Goal: Task Accomplishment & Management: Complete application form

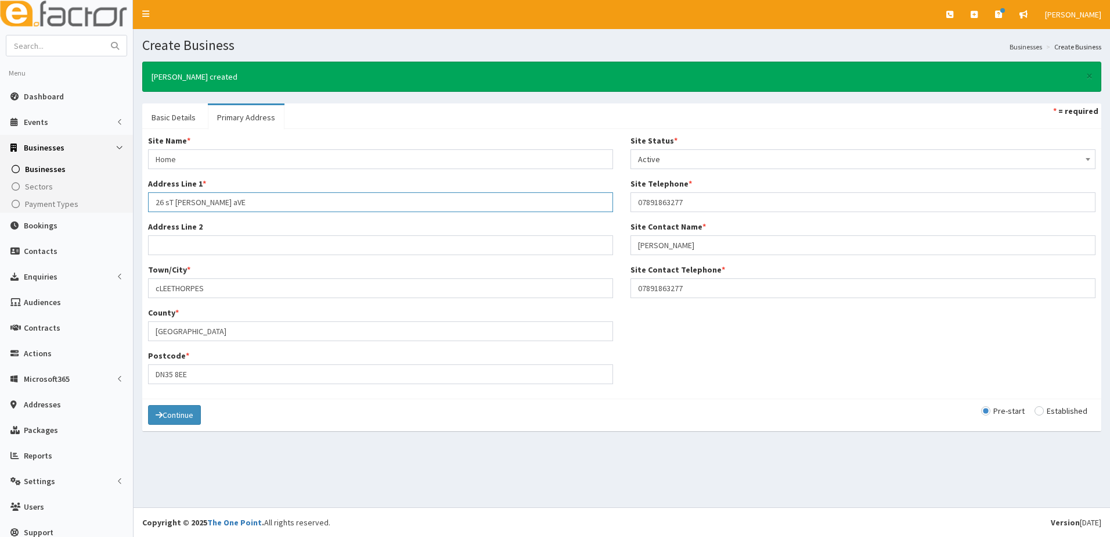
click at [231, 202] on input "26 sT hUGHES aVE" at bounding box center [380, 202] width 465 height 20
drag, startPoint x: 231, startPoint y: 202, endPoint x: 129, endPoint y: 203, distance: 102.2
click at [129, 203] on div "E Toggle navigation Quick Create Create Business Create Booking Create Contact" at bounding box center [555, 268] width 1110 height 537
type input "26 St Hughes ave"
click at [184, 415] on button "Continue" at bounding box center [174, 415] width 53 height 20
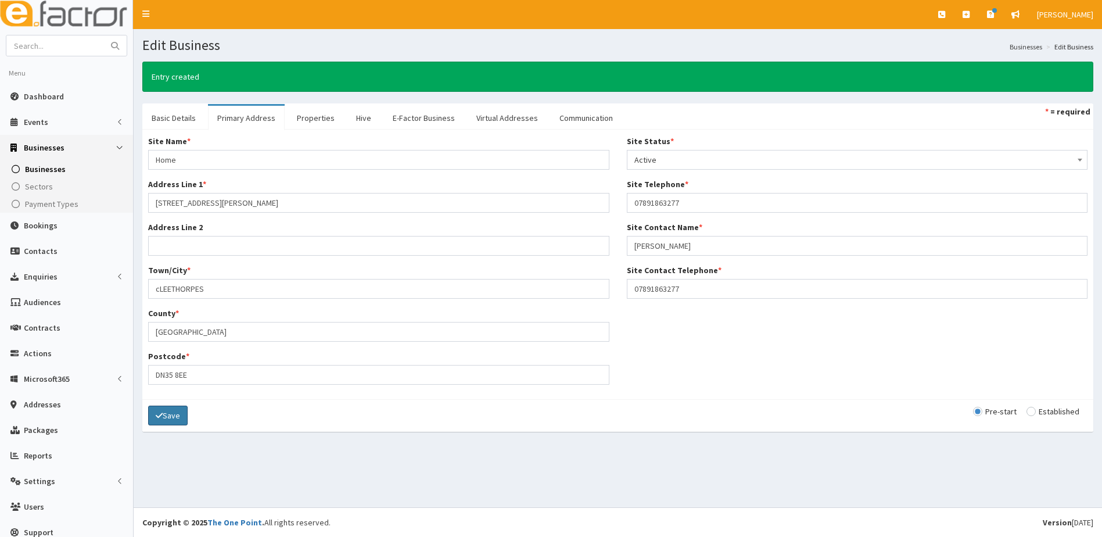
click at [179, 416] on button "Save" at bounding box center [167, 415] width 39 height 20
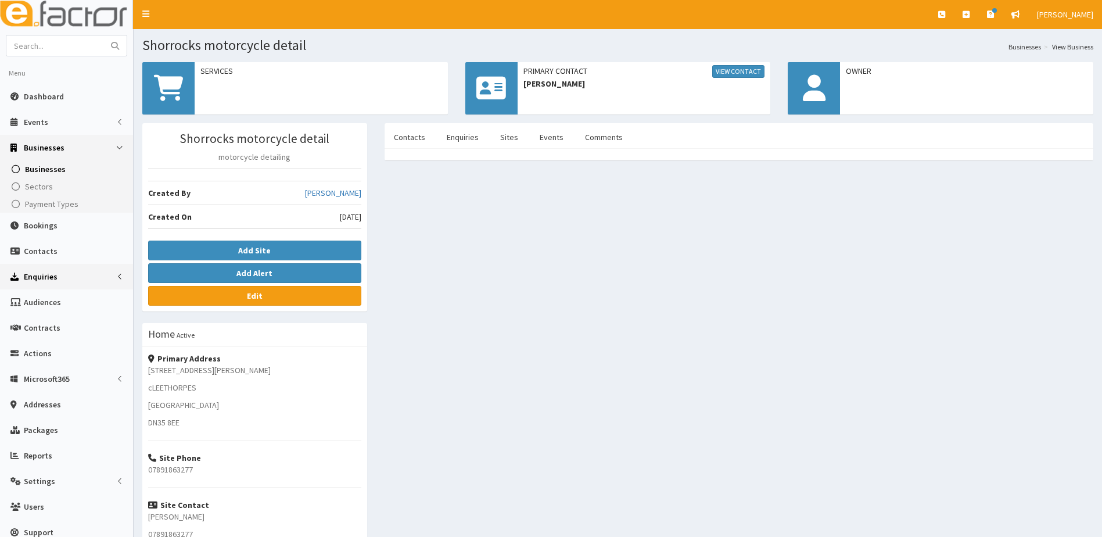
click at [41, 274] on span "Enquiries" at bounding box center [41, 276] width 34 height 10
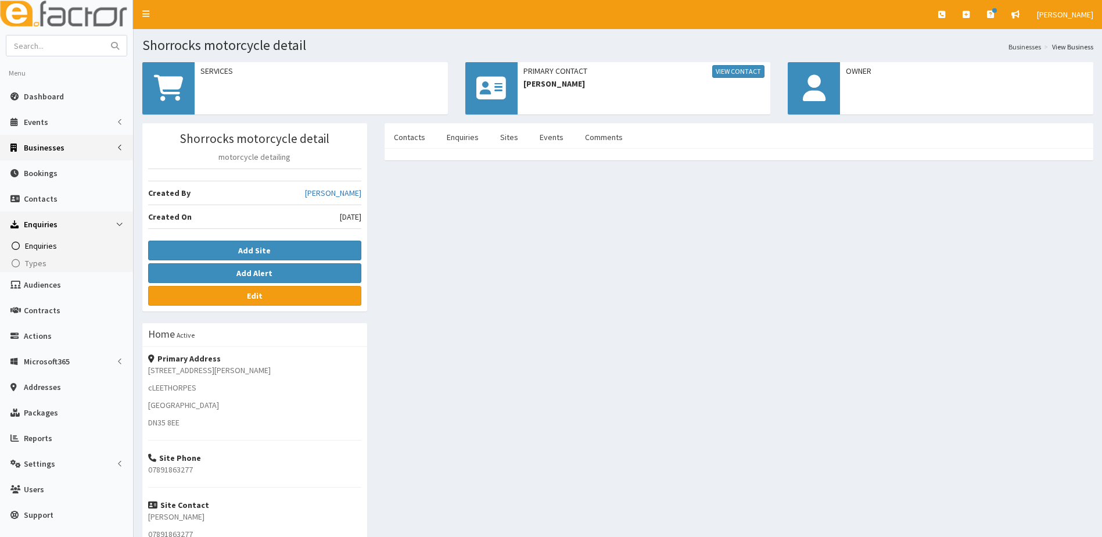
click at [37, 245] on span "Enquiries" at bounding box center [41, 245] width 32 height 10
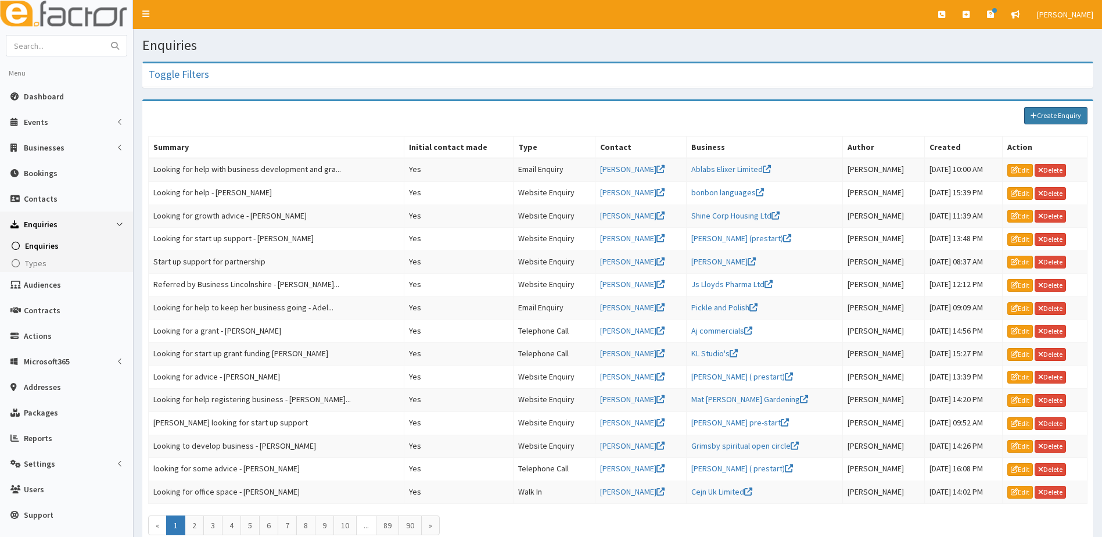
click at [1048, 110] on link "Create Enquiry" at bounding box center [1055, 115] width 63 height 17
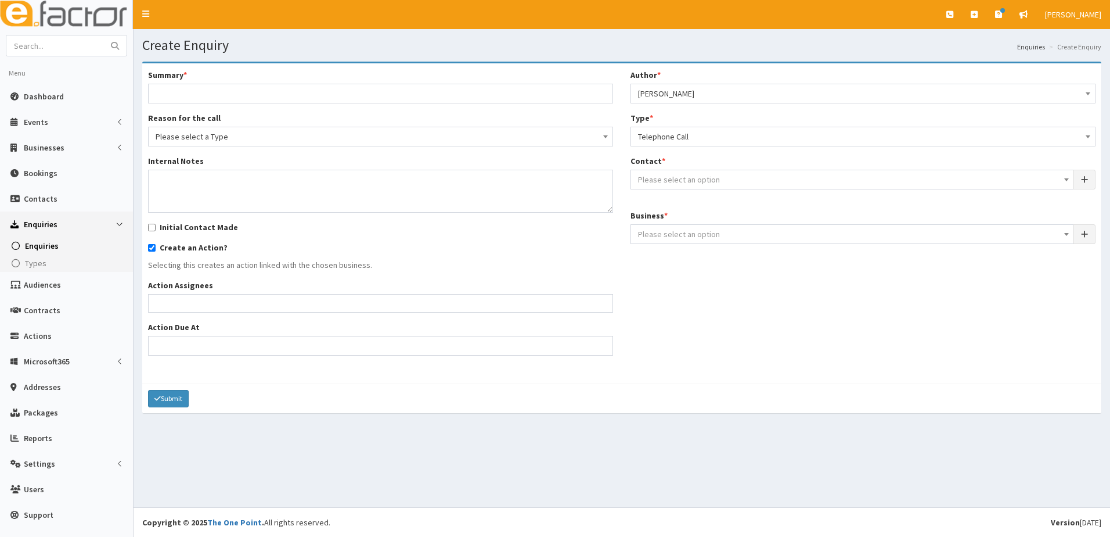
select select
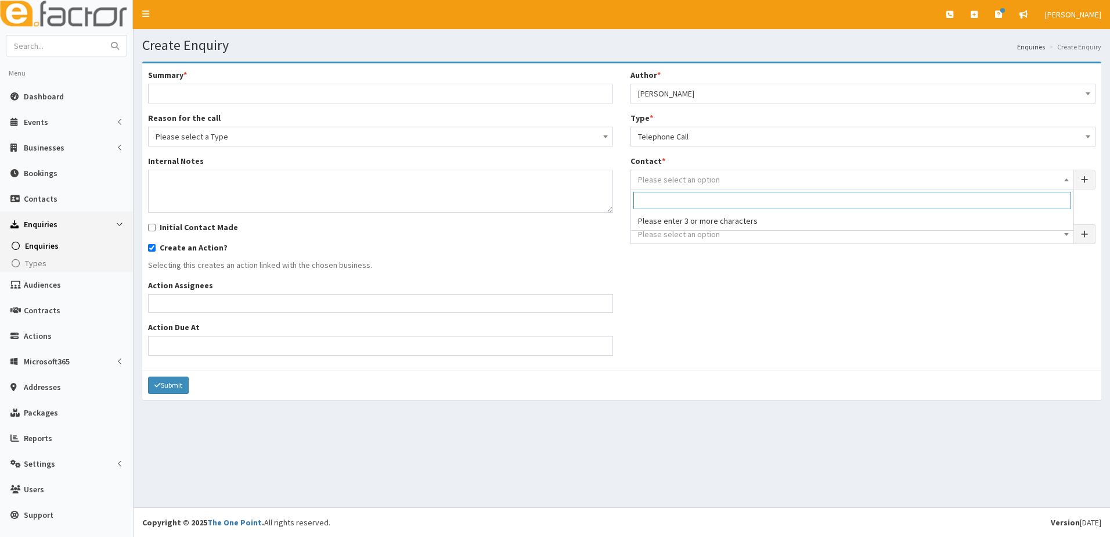
click at [685, 181] on span "Please select an option" at bounding box center [679, 179] width 82 height 10
type input "m"
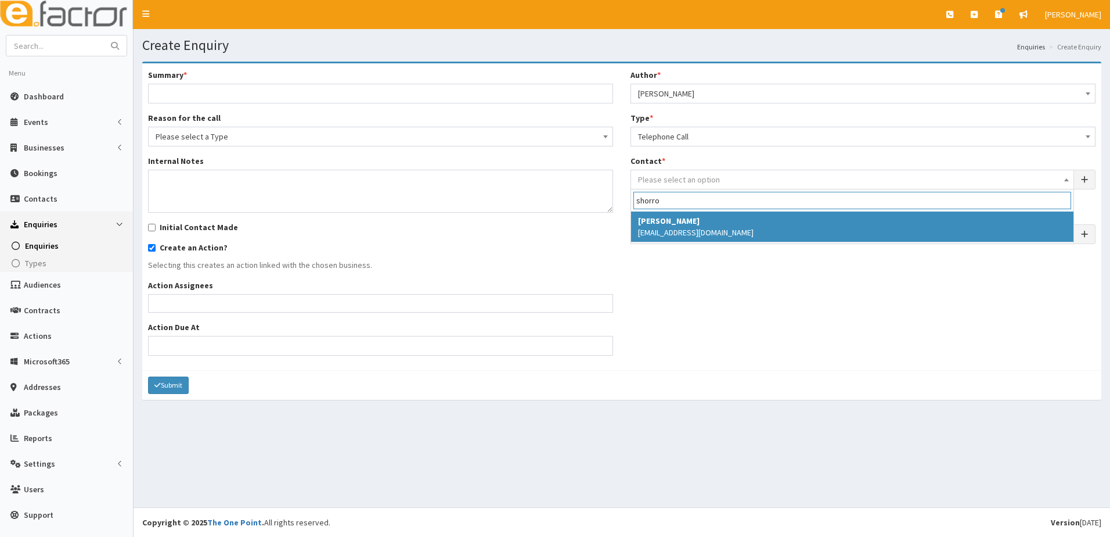
type input "shorro"
drag, startPoint x: 679, startPoint y: 231, endPoint x: 672, endPoint y: 239, distance: 10.7
select select "5233"
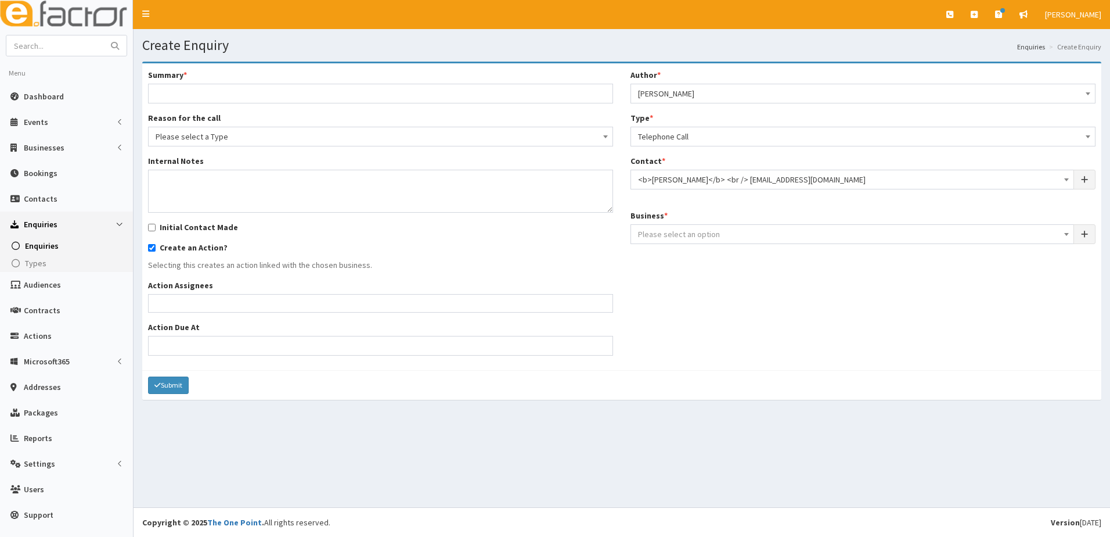
click at [668, 231] on span "Please select an option" at bounding box center [679, 234] width 82 height 10
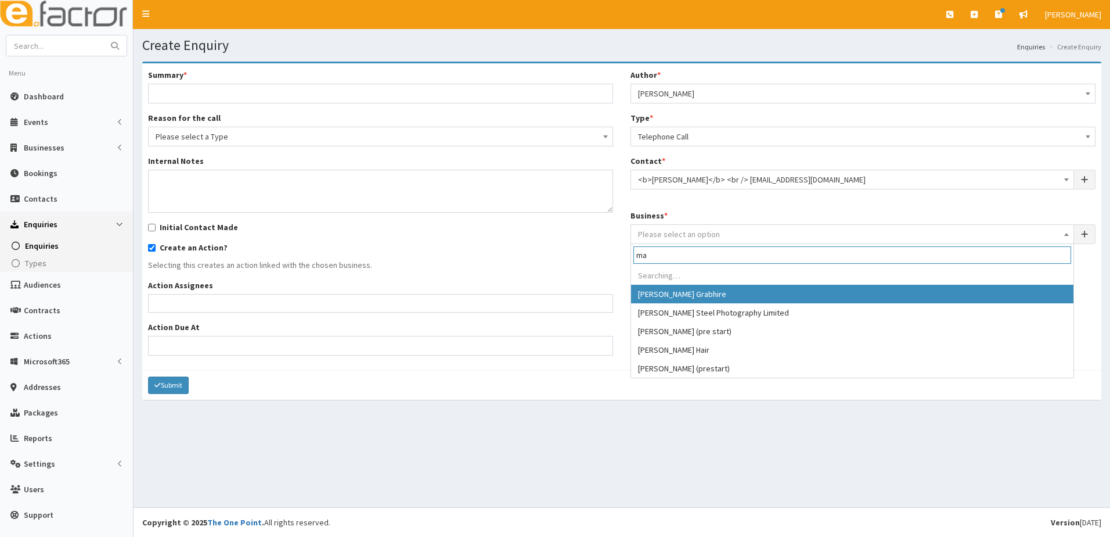
type input "m"
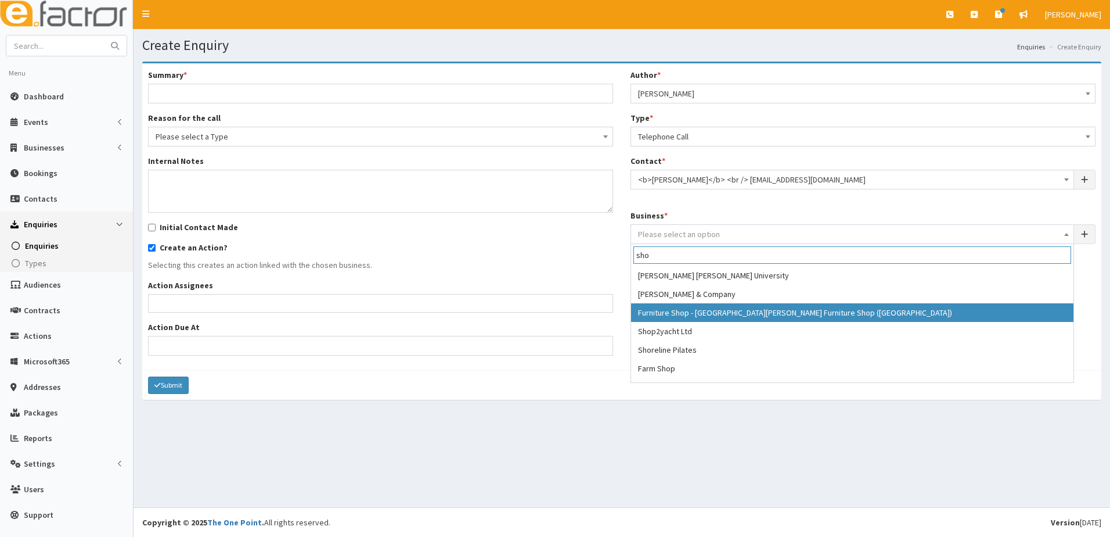
scroll to position [386, 0]
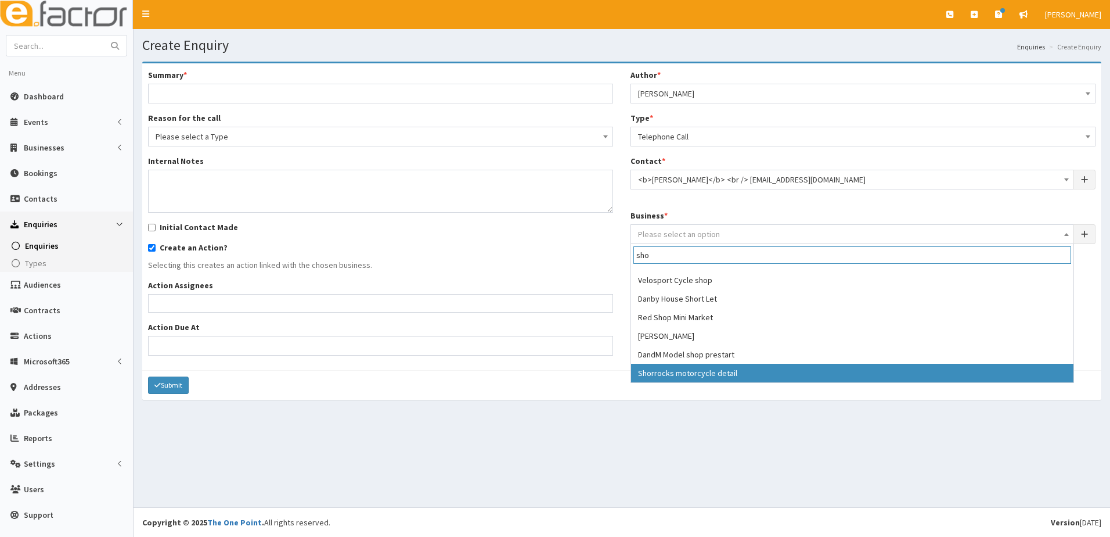
type input "sho"
select select "4171"
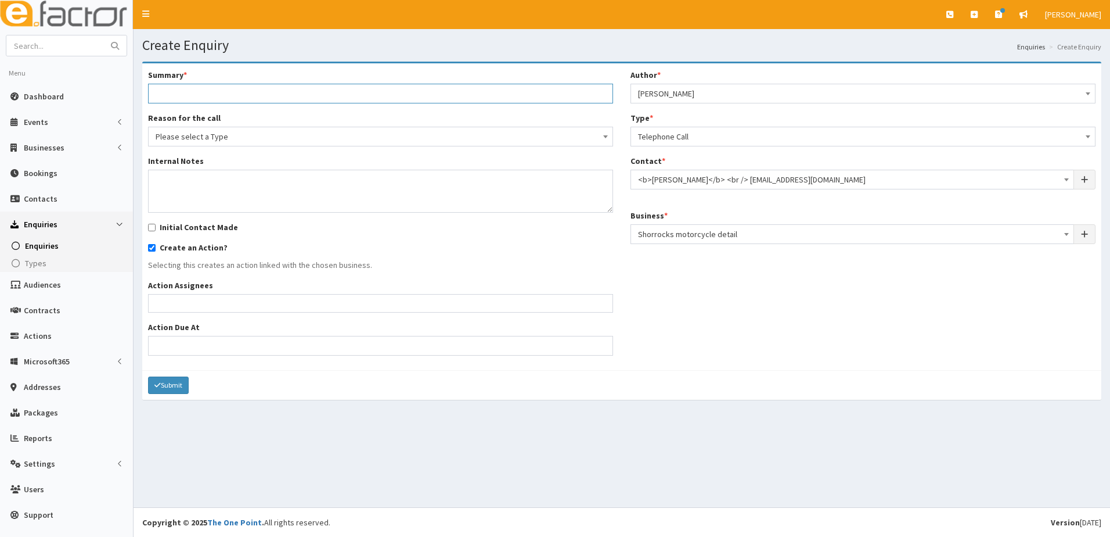
click at [174, 93] on input "Summary *" at bounding box center [380, 94] width 465 height 20
type input "Looking for start up support - [PERSON_NAME]"
click at [278, 140] on span "Please select a Type" at bounding box center [381, 136] width 450 height 16
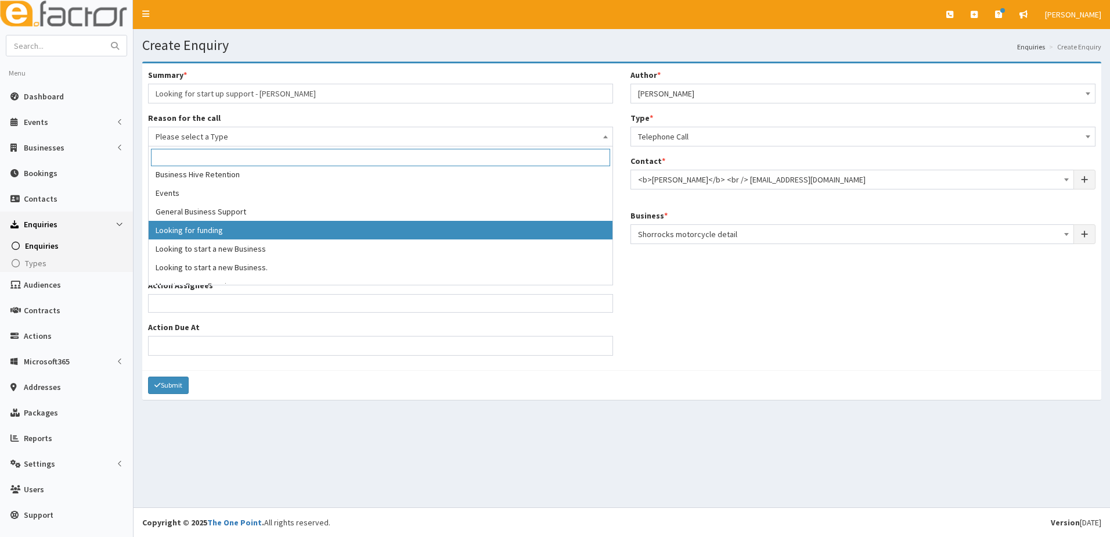
scroll to position [58, 0]
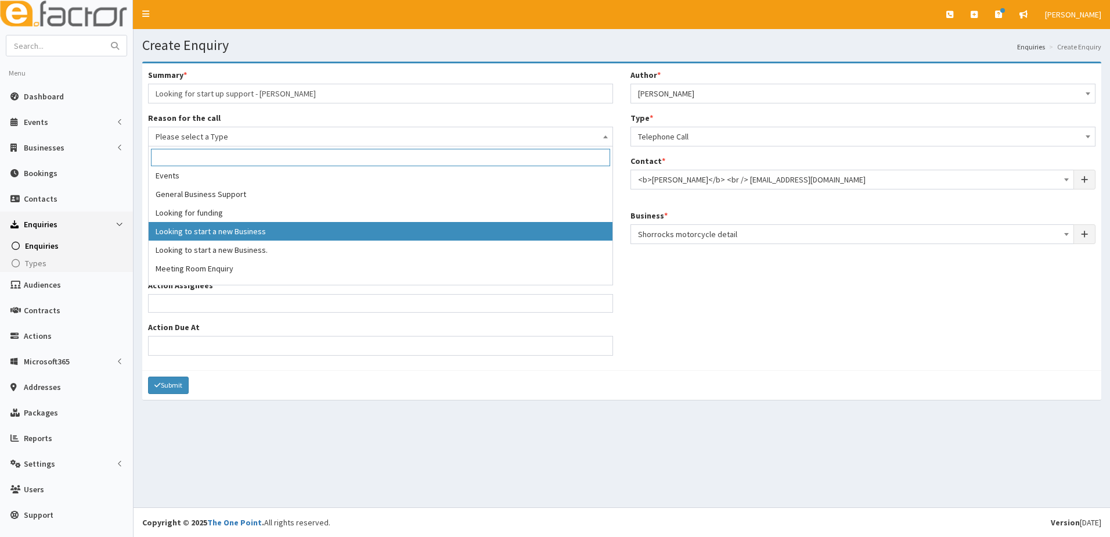
select select "9"
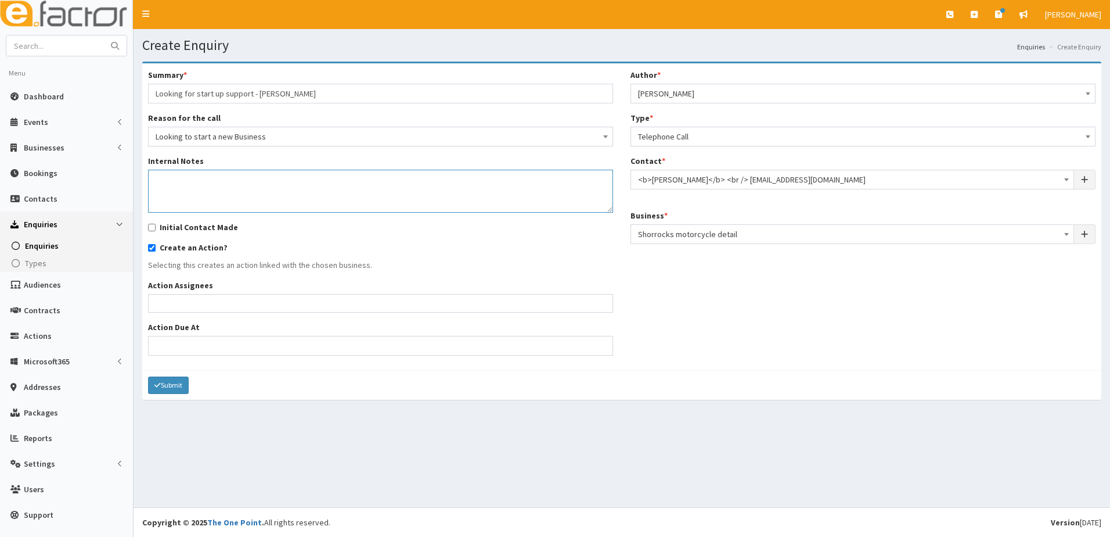
click at [168, 182] on textarea "Internal Notes" at bounding box center [380, 191] width 465 height 43
type textarea "Martin has enquired about start up support. He has recently lost his job and is…"
click at [152, 229] on input "Initial Contact Made" at bounding box center [152, 228] width 8 height 8
checkbox input "true"
click at [175, 299] on ul at bounding box center [381, 301] width 464 height 15
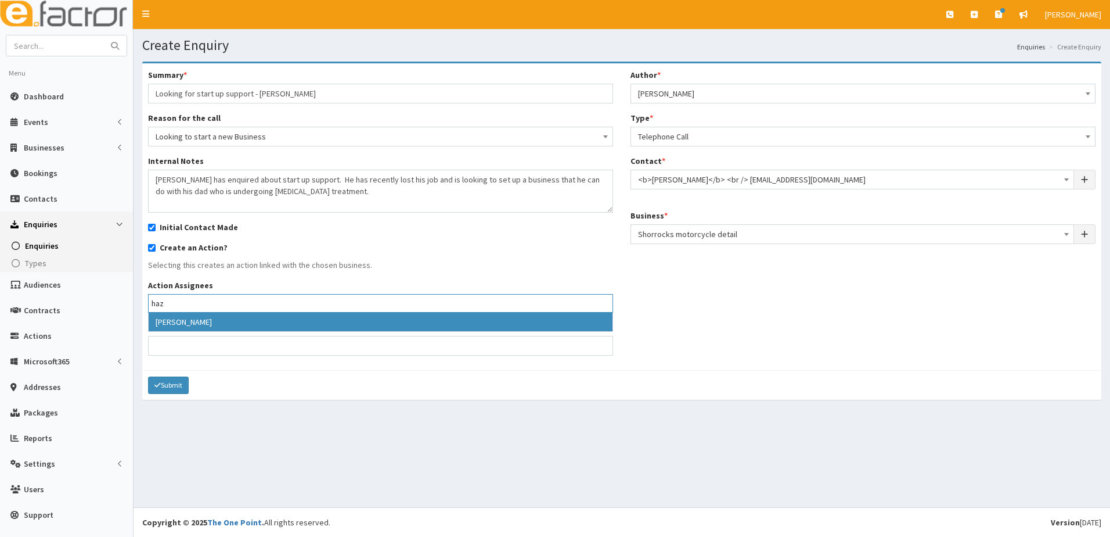
type input "haz"
drag, startPoint x: 172, startPoint y: 321, endPoint x: 164, endPoint y: 326, distance: 9.5
select select "39"
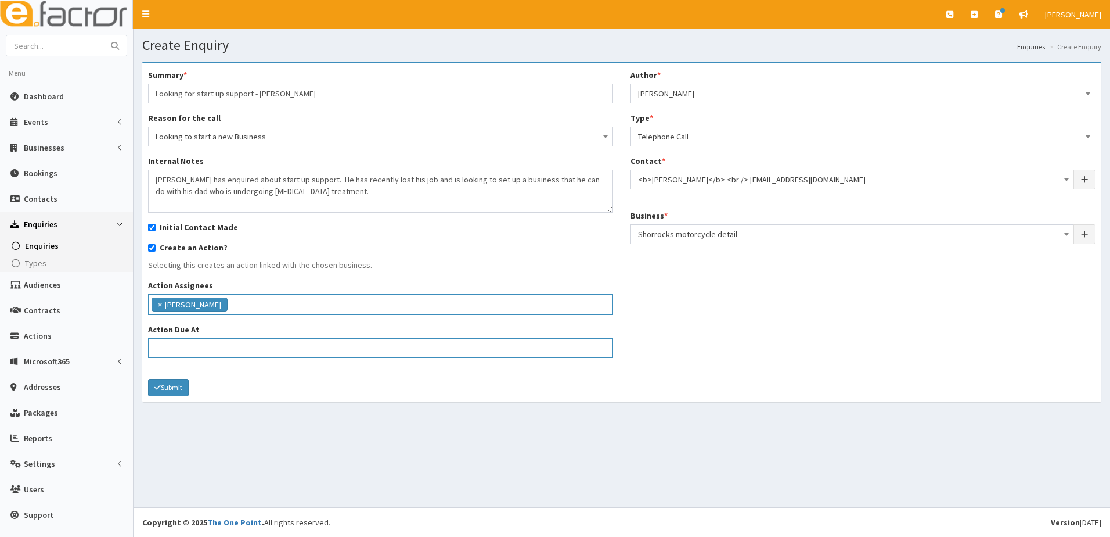
click at [167, 342] on input "Action Due At" at bounding box center [380, 348] width 465 height 20
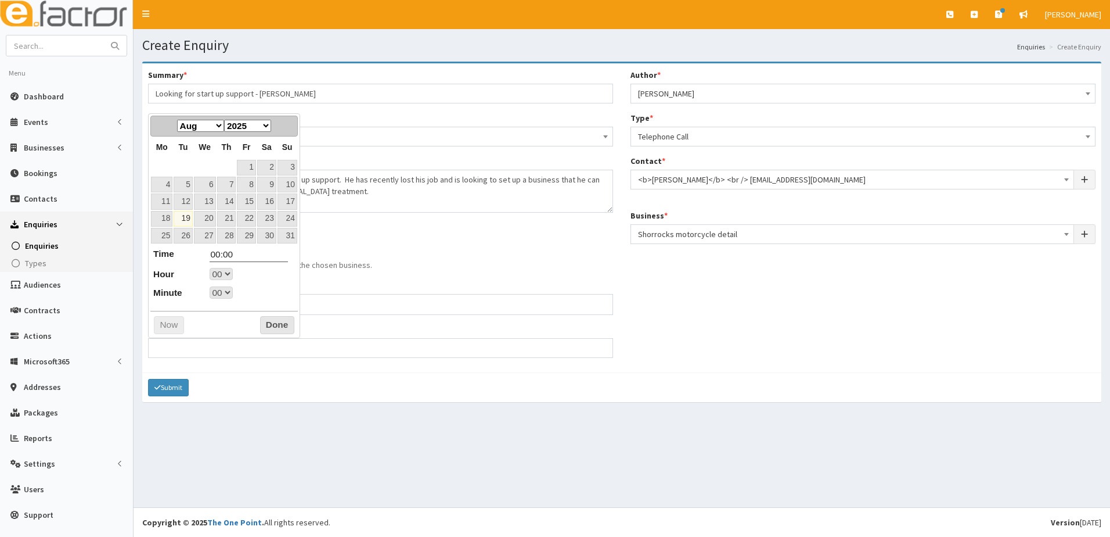
click at [188, 216] on link "19" at bounding box center [183, 219] width 19 height 16
type input "[DATE] 00:00"
click at [280, 319] on button "Done" at bounding box center [277, 325] width 34 height 19
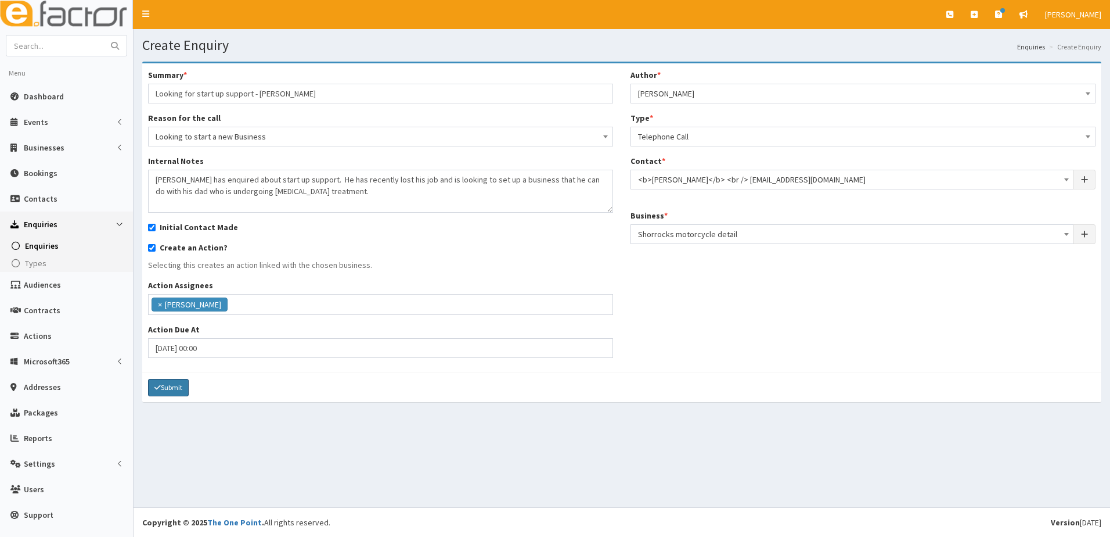
click at [167, 386] on button "Submit" at bounding box center [168, 387] width 41 height 17
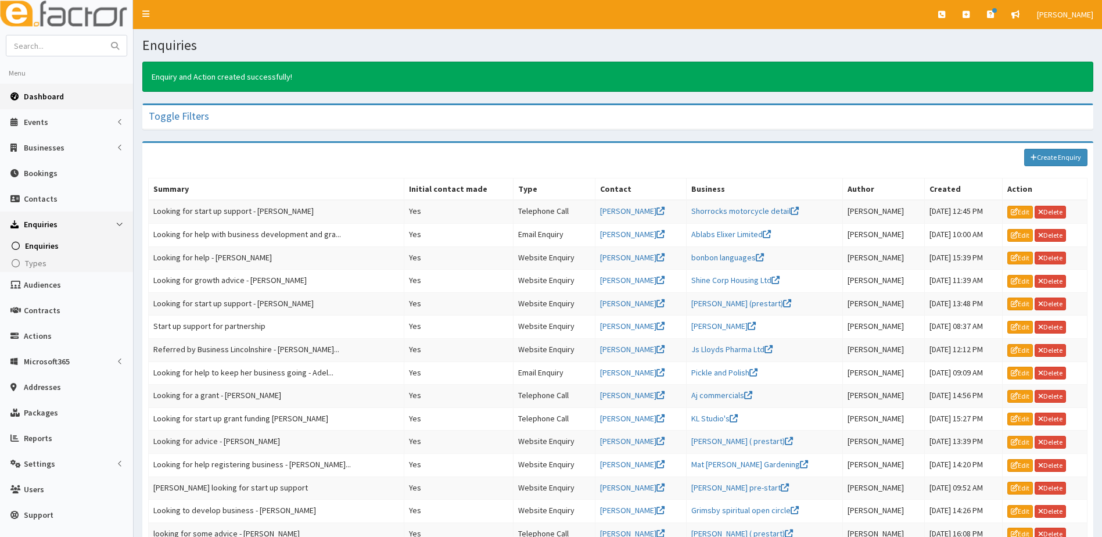
click at [31, 95] on span "Dashboard" at bounding box center [44, 96] width 40 height 10
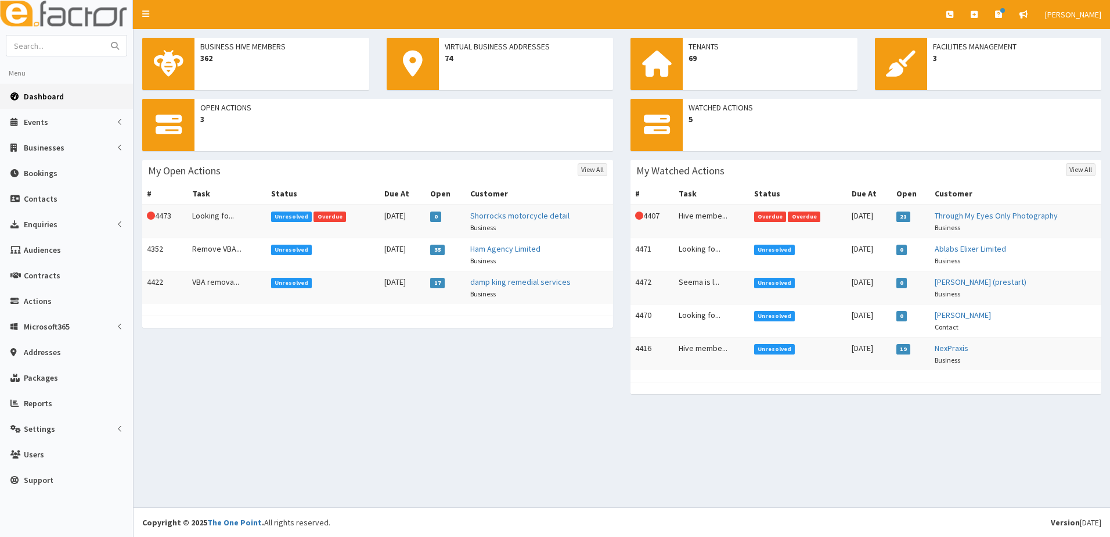
click at [173, 214] on td "This Action is overdue! 4473" at bounding box center [164, 221] width 45 height 34
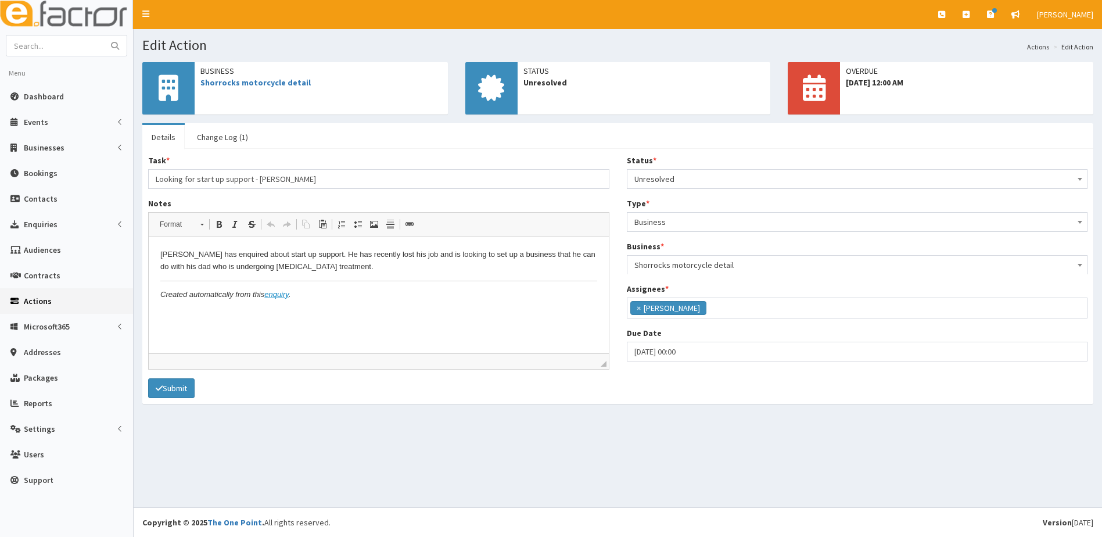
scroll to position [107, 0]
click at [691, 186] on span "Unresolved" at bounding box center [857, 179] width 446 height 16
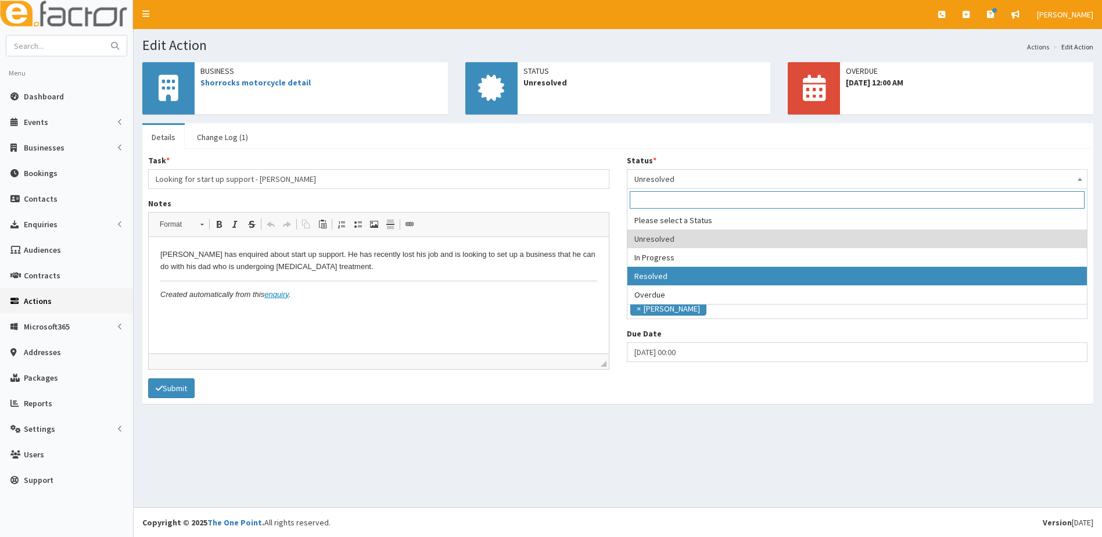
select select "3"
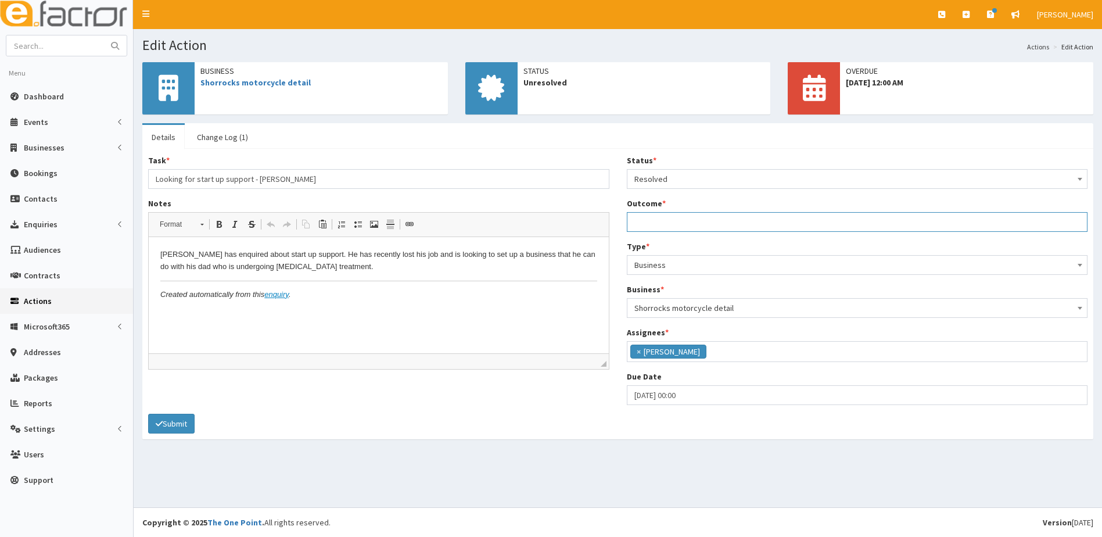
click at [653, 225] on input "Outcome *" at bounding box center [857, 222] width 461 height 20
type input "BYOB link sent"
click at [179, 427] on button "Submit" at bounding box center [171, 423] width 46 height 20
